Goal: Navigation & Orientation: Find specific page/section

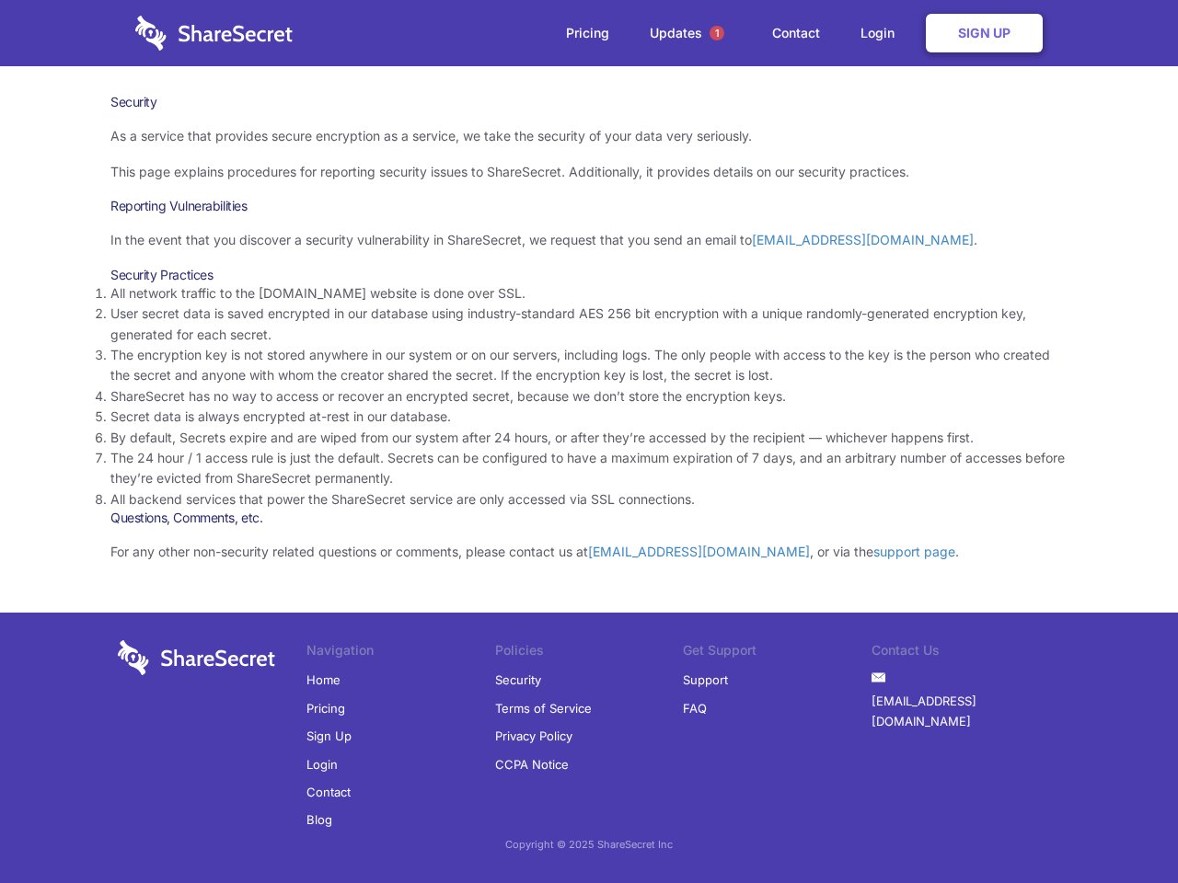
click at [589, 442] on li "By default, Secrets expire and are wiped from our system after 24 hours, or aft…" at bounding box center [588, 438] width 957 height 20
click at [717, 33] on span "1" at bounding box center [717, 33] width 15 height 15
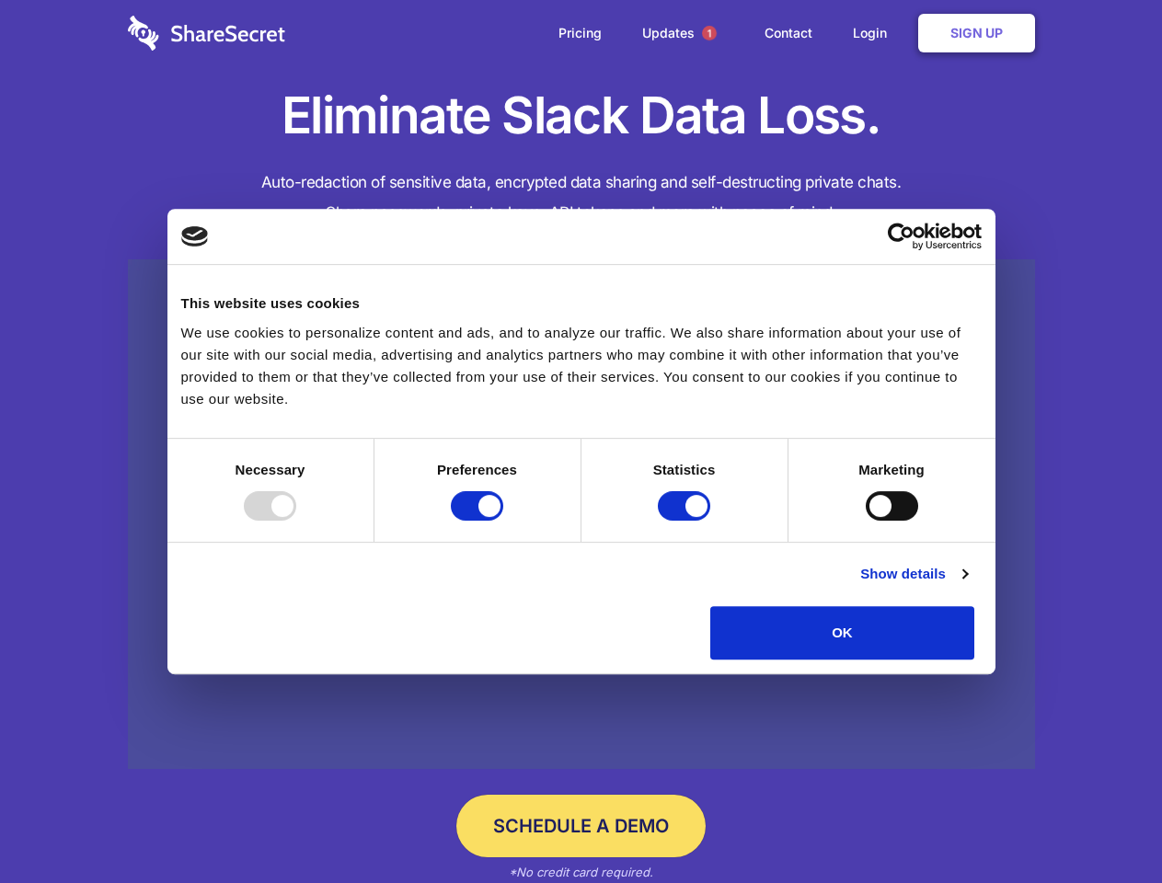
click at [296, 521] on div at bounding box center [270, 505] width 52 height 29
click at [503, 521] on input "Preferences" at bounding box center [477, 505] width 52 height 29
checkbox input "false"
click at [687, 521] on input "Statistics" at bounding box center [684, 505] width 52 height 29
checkbox input "false"
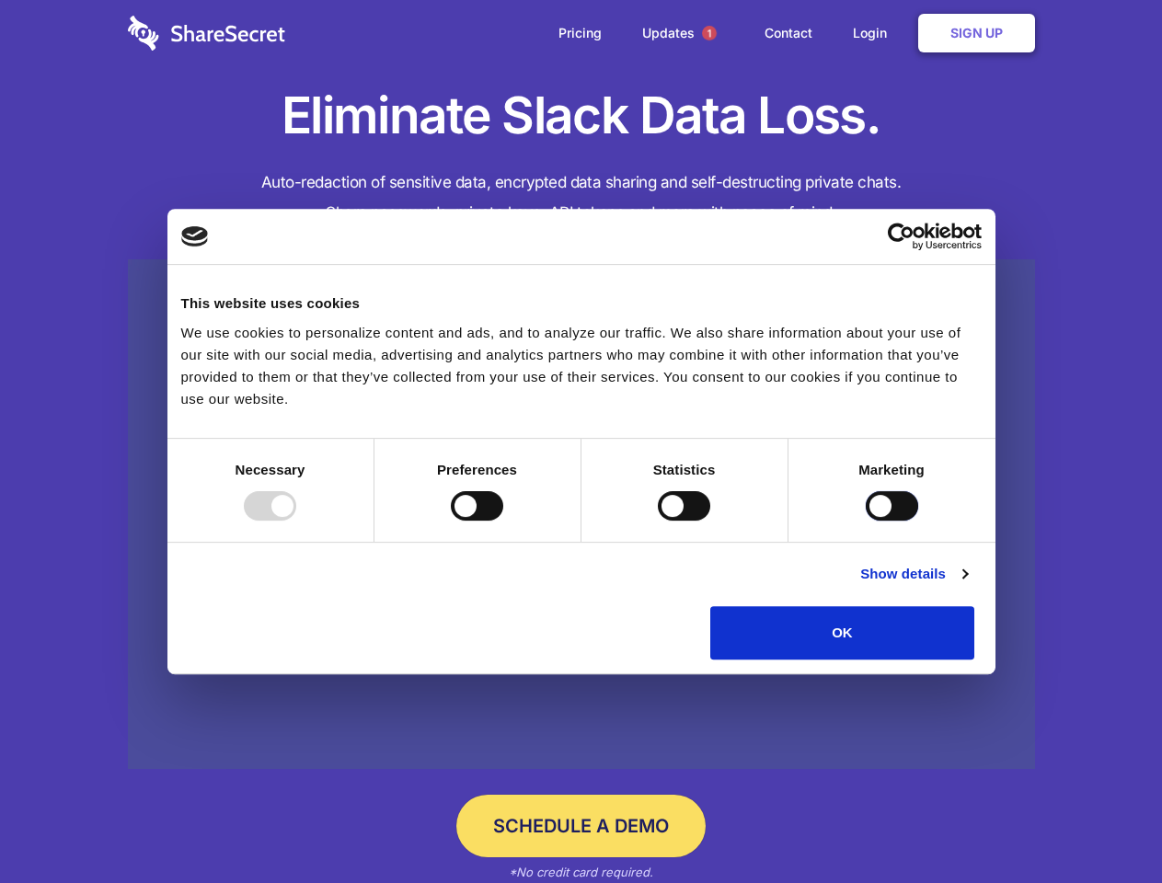
click at [866, 521] on input "Marketing" at bounding box center [892, 505] width 52 height 29
checkbox input "true"
click at [967, 585] on link "Show details" at bounding box center [913, 574] width 107 height 22
click at [0, 0] on li "Necessary 7 Necessary cookies help make a website usable by enabling basic func…" at bounding box center [0, 0] width 0 height 0
click at [709, 33] on span "1" at bounding box center [709, 33] width 15 height 15
